Goal: Task Accomplishment & Management: Use online tool/utility

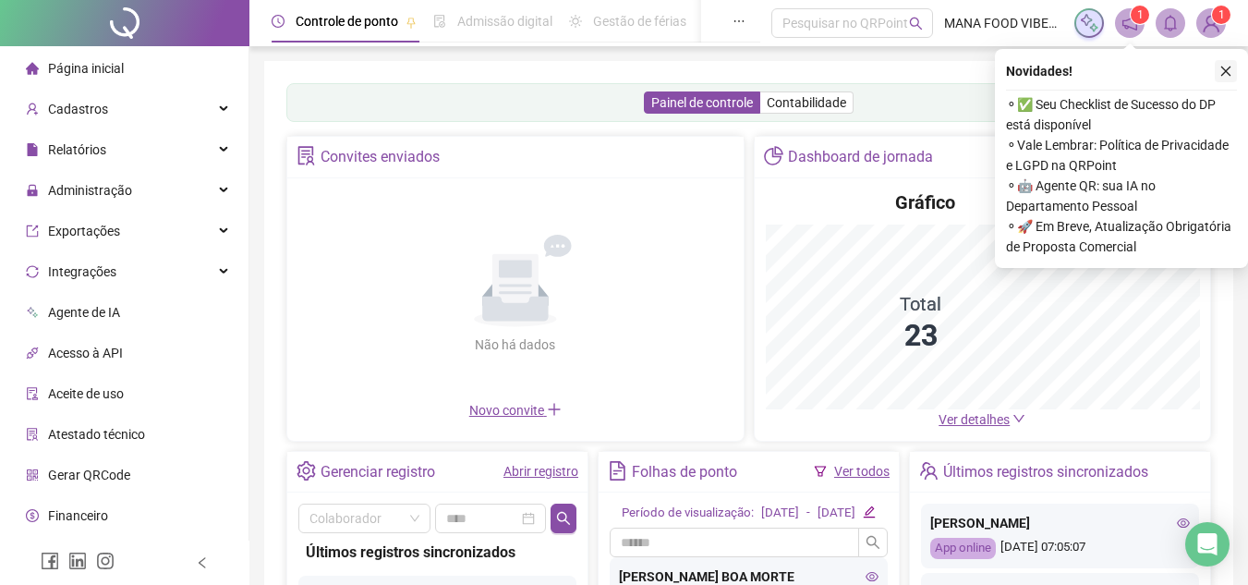
click at [1227, 73] on icon "close" at bounding box center [1225, 71] width 13 height 13
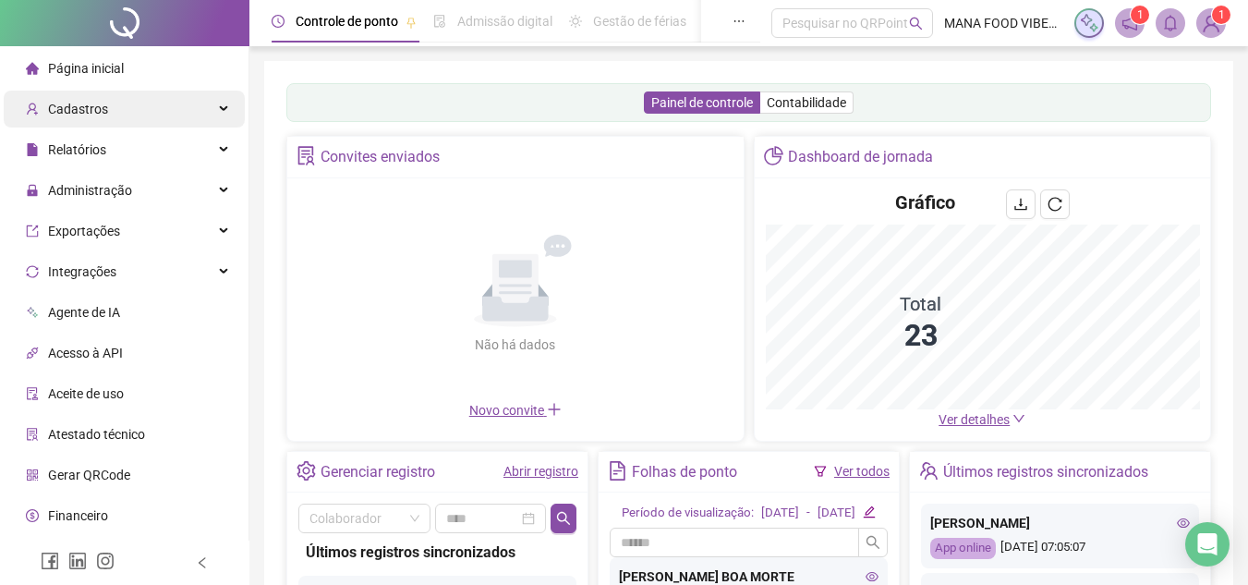
click at [189, 98] on div "Cadastros" at bounding box center [124, 109] width 241 height 37
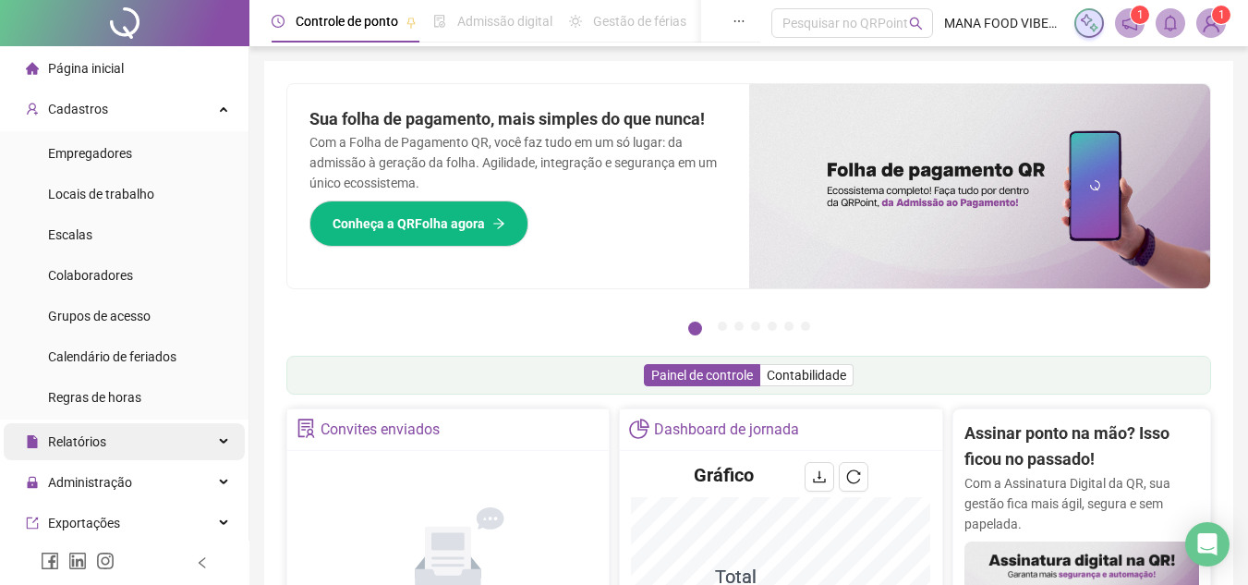
click at [138, 447] on div "Relatórios" at bounding box center [124, 441] width 241 height 37
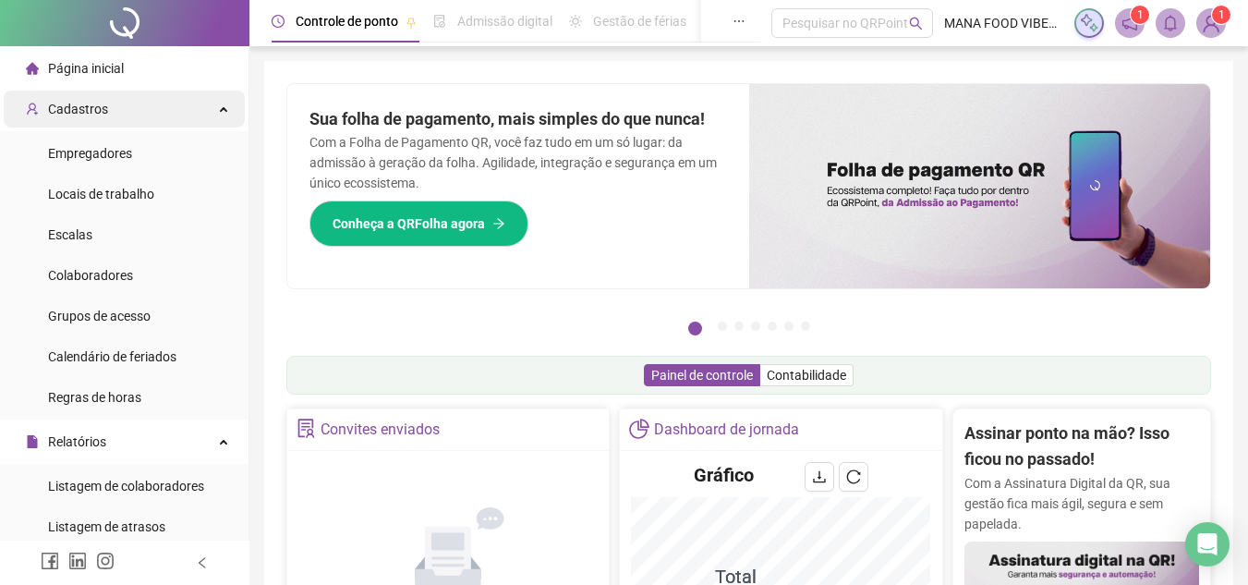
click at [192, 103] on div "Cadastros" at bounding box center [124, 109] width 241 height 37
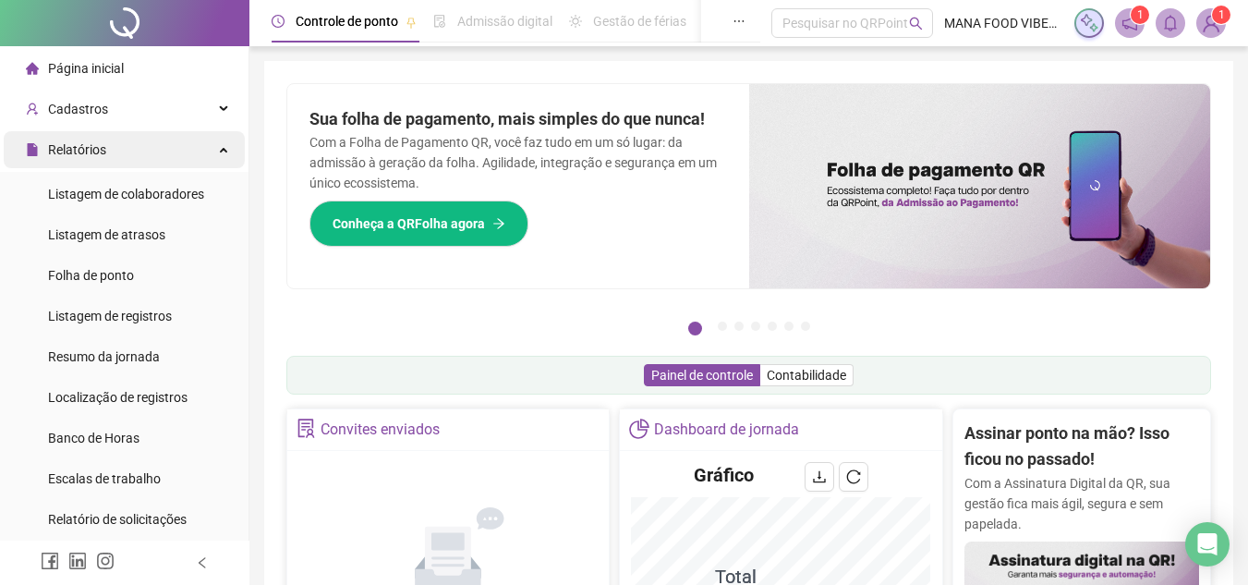
click at [205, 153] on div "Relatórios" at bounding box center [124, 149] width 241 height 37
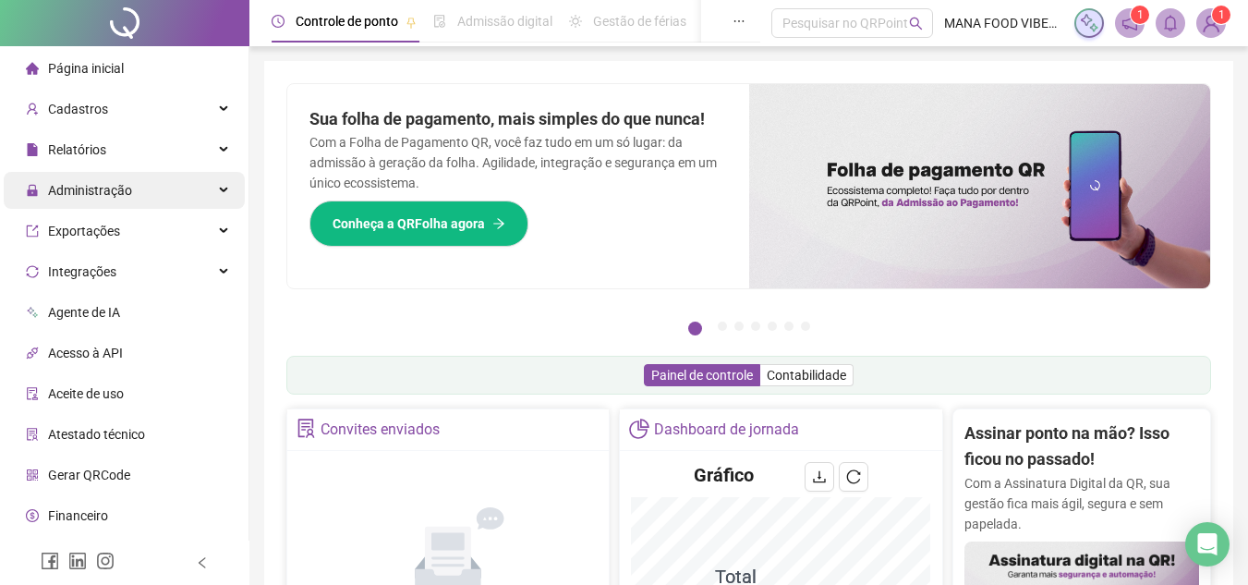
click at [221, 190] on icon at bounding box center [225, 190] width 9 height 0
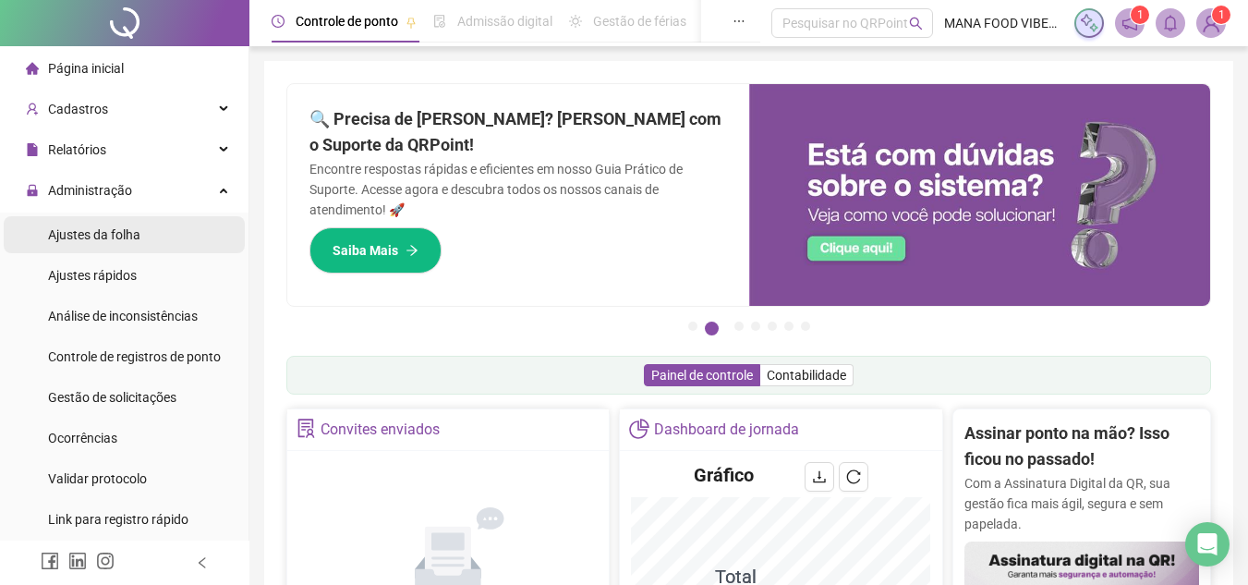
click at [141, 238] on li "Ajustes da folha" at bounding box center [124, 234] width 241 height 37
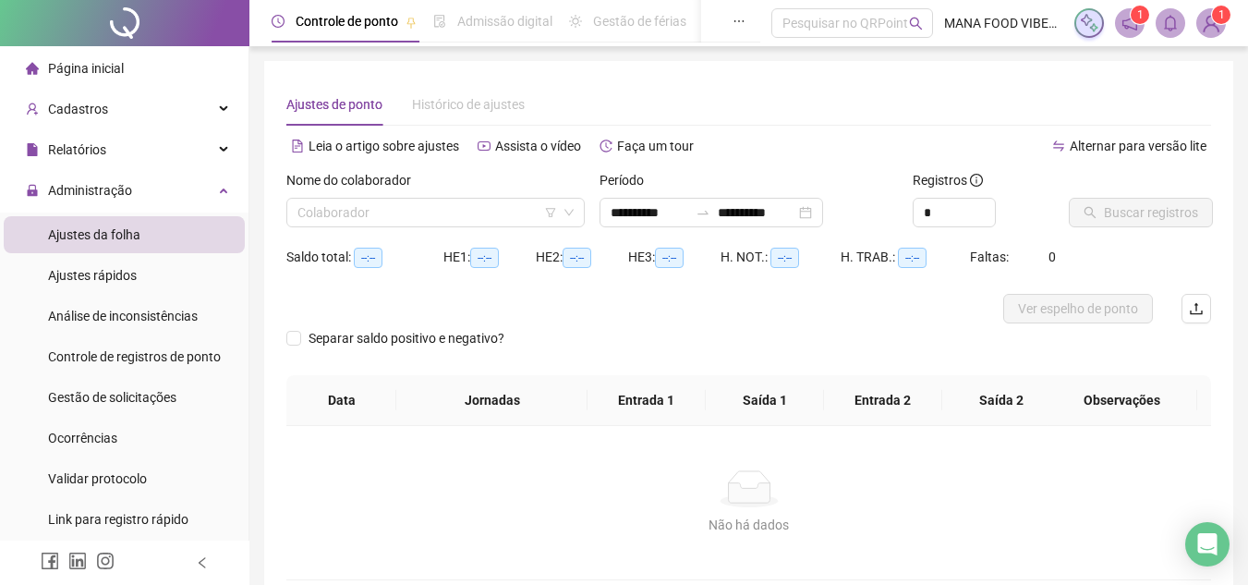
type input "**********"
click at [463, 212] on input "search" at bounding box center [427, 213] width 260 height 28
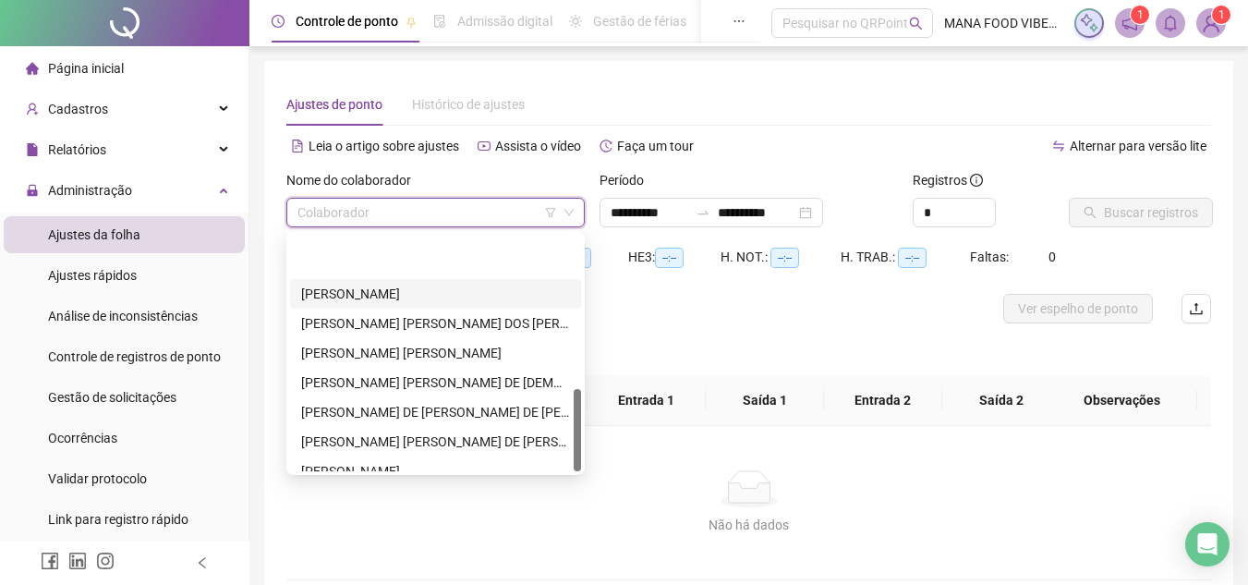
scroll to position [443, 0]
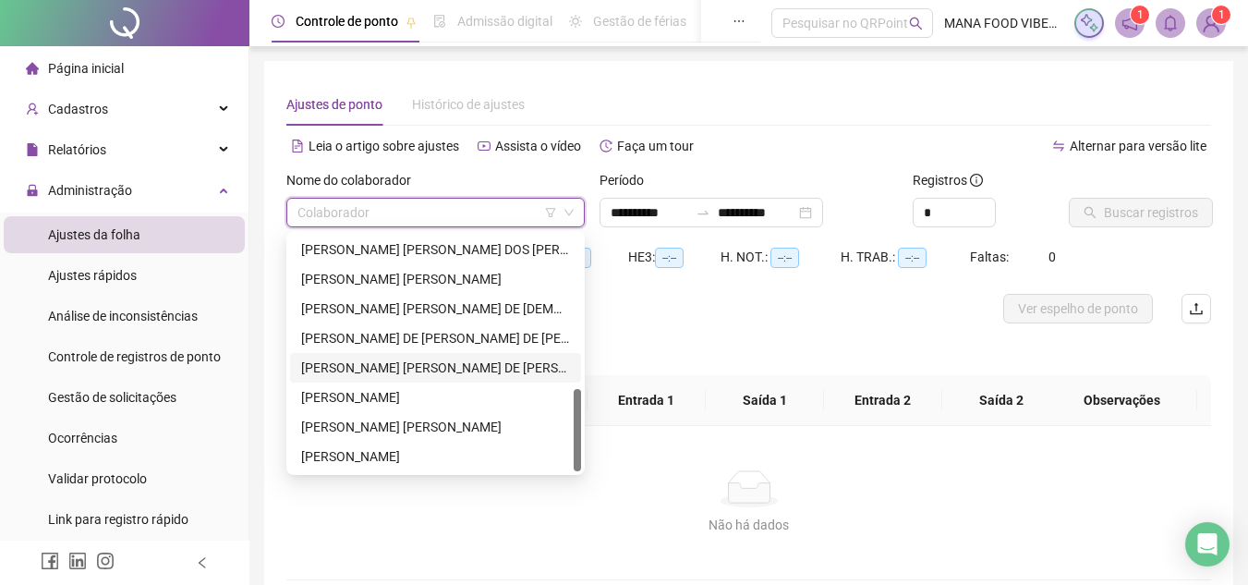
click at [357, 370] on div "[PERSON_NAME] [PERSON_NAME] DE [PERSON_NAME]" at bounding box center [435, 368] width 269 height 20
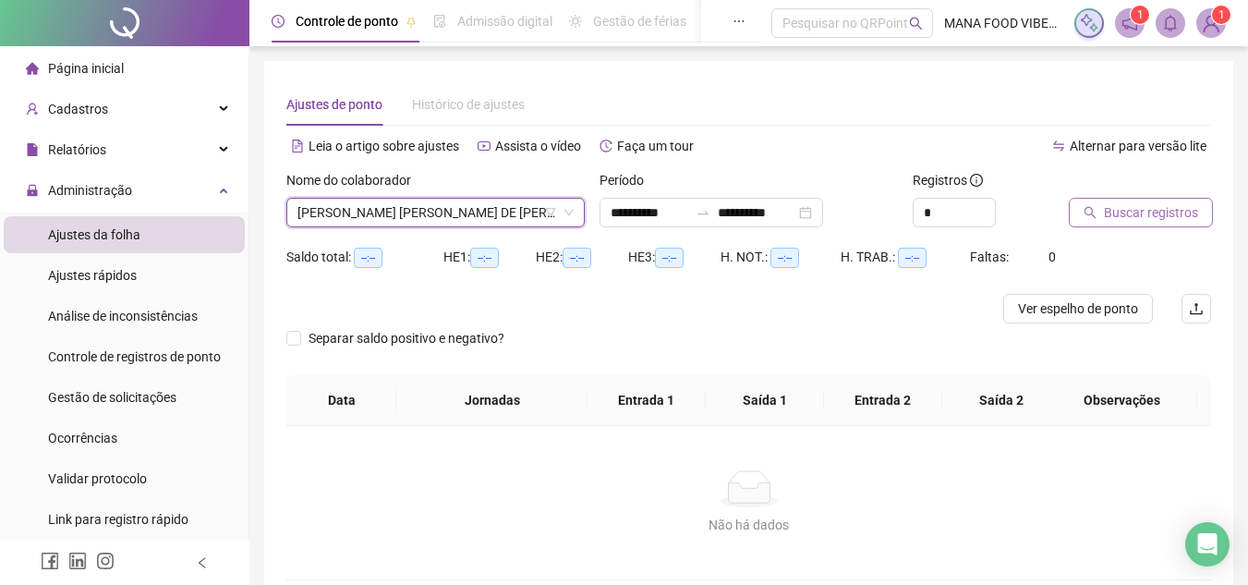
click at [1176, 213] on span "Buscar registros" at bounding box center [1151, 212] width 94 height 20
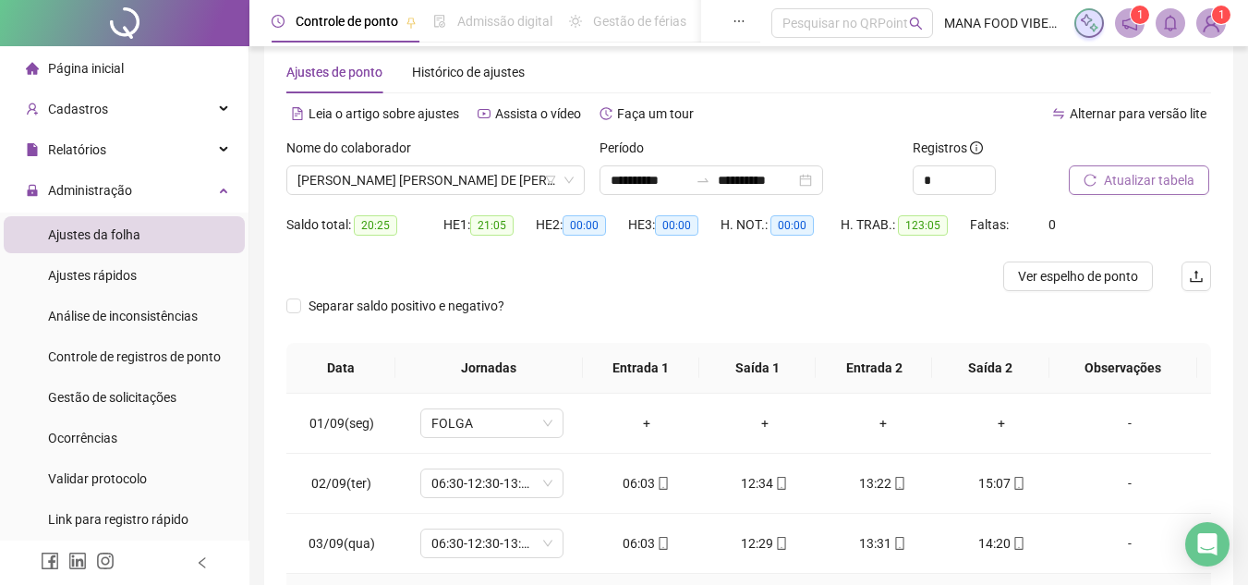
scroll to position [0, 0]
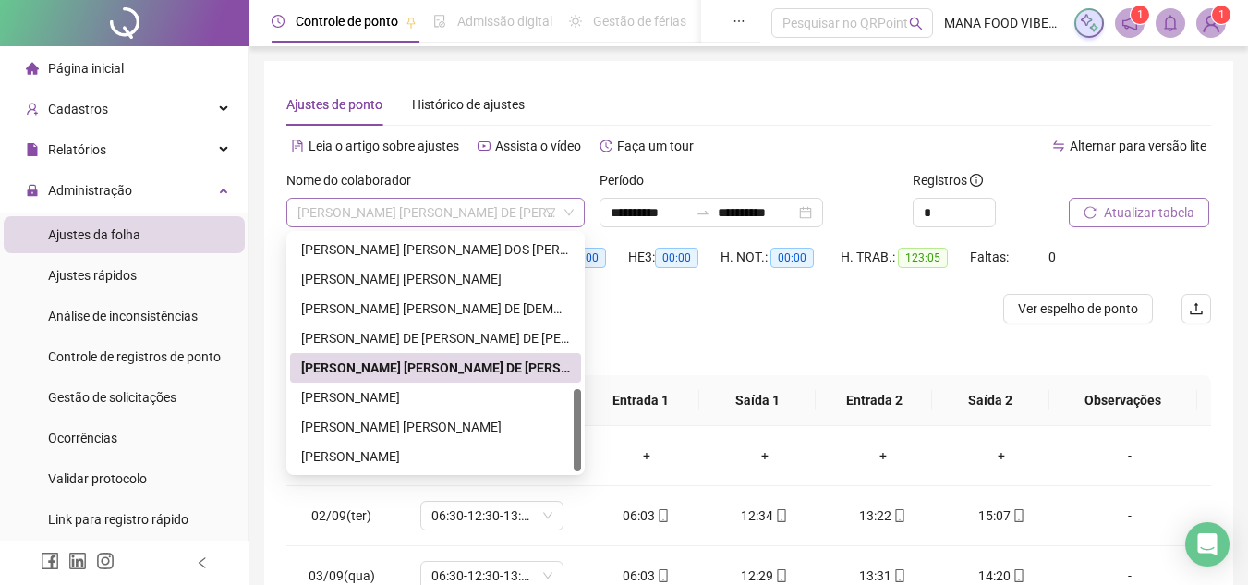
click at [504, 209] on span "[PERSON_NAME] [PERSON_NAME] DE [PERSON_NAME]" at bounding box center [435, 213] width 276 height 28
click at [493, 394] on div "[PERSON_NAME]" at bounding box center [435, 397] width 269 height 20
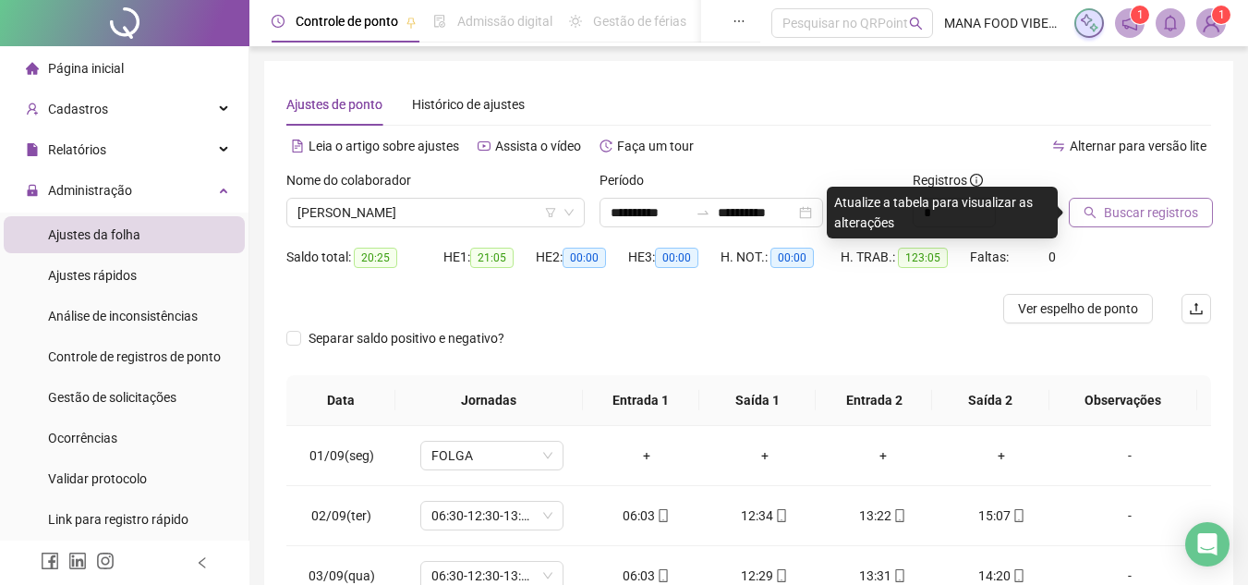
click at [1159, 215] on span "Buscar registros" at bounding box center [1151, 212] width 94 height 20
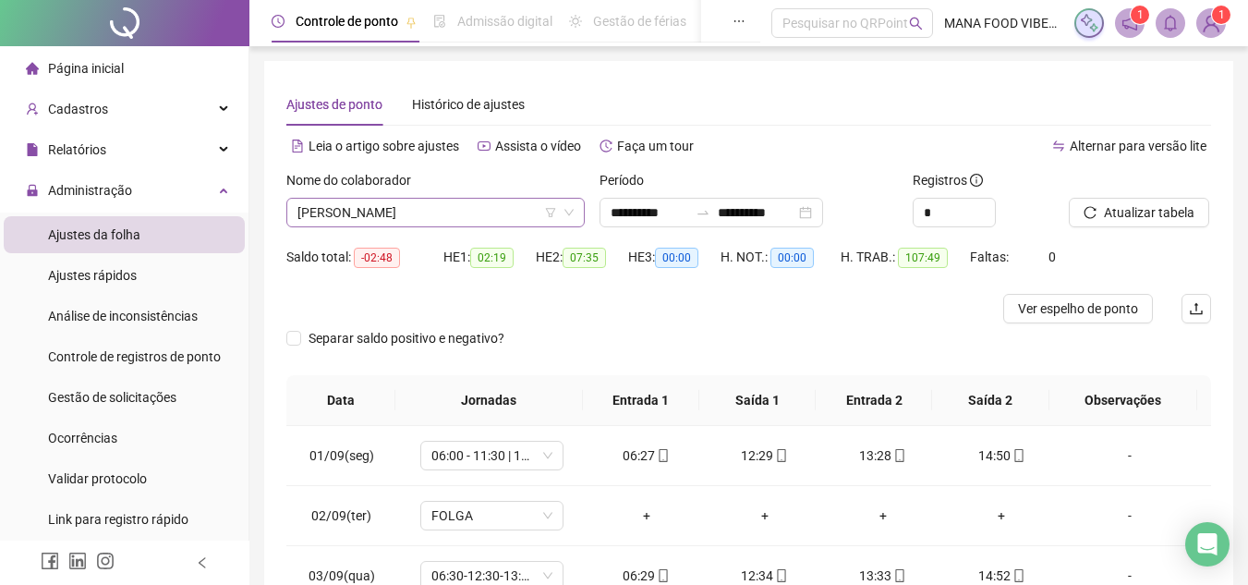
click at [512, 211] on span "[PERSON_NAME]" at bounding box center [435, 213] width 276 height 28
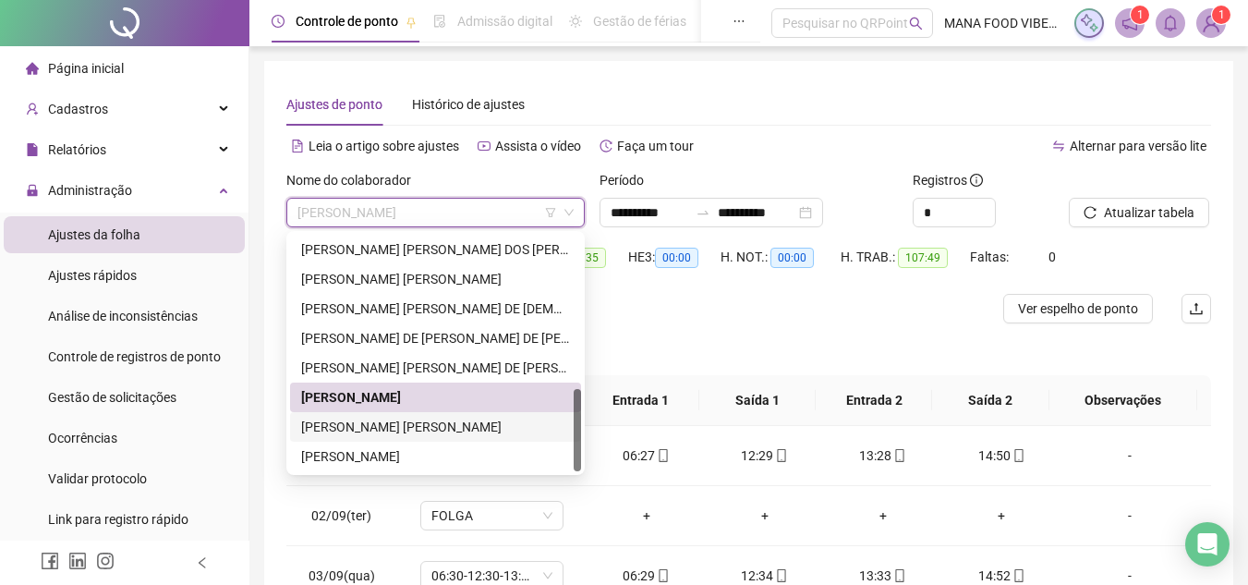
click at [428, 423] on div "[PERSON_NAME] [PERSON_NAME]" at bounding box center [435, 427] width 269 height 20
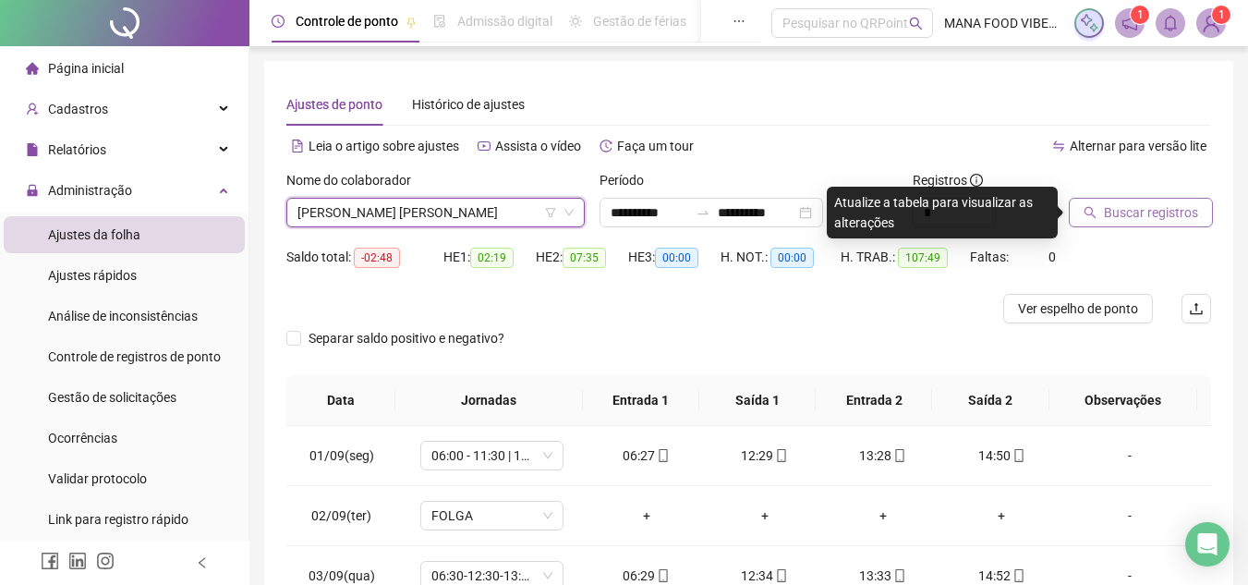
click at [1176, 209] on span "Buscar registros" at bounding box center [1151, 212] width 94 height 20
